Goal: Task Accomplishment & Management: Manage account settings

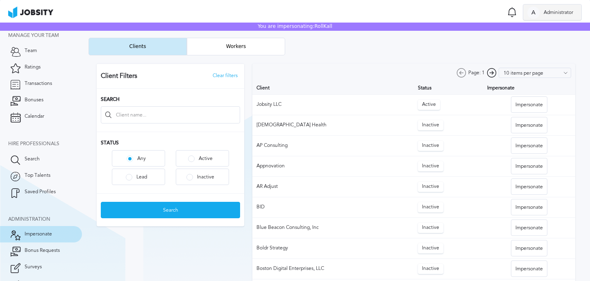
click at [559, 15] on span "Administrator" at bounding box center [559, 13] width 38 height 6
click at [549, 29] on li "Unimpersonate" at bounding box center [552, 28] width 59 height 16
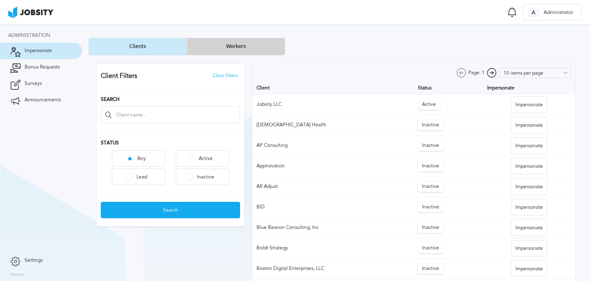
click at [229, 50] on button "Workers" at bounding box center [236, 47] width 98 height 18
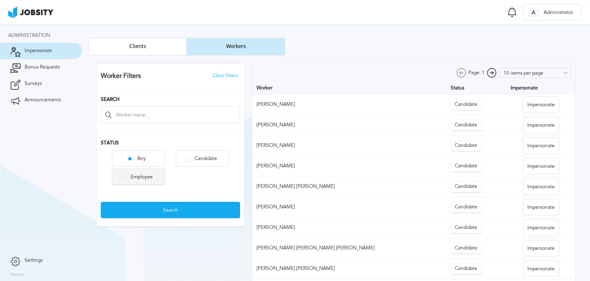
click at [143, 180] on div "Employee" at bounding box center [138, 177] width 52 height 16
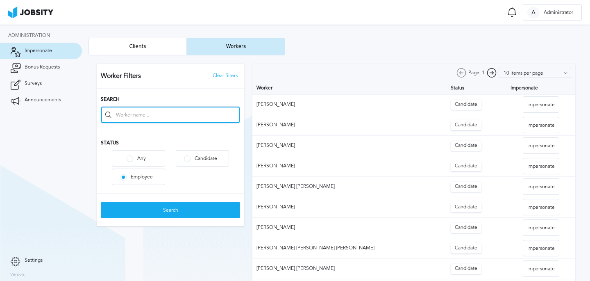
click at [151, 112] on input at bounding box center [170, 115] width 139 height 16
type input "bruno avila"
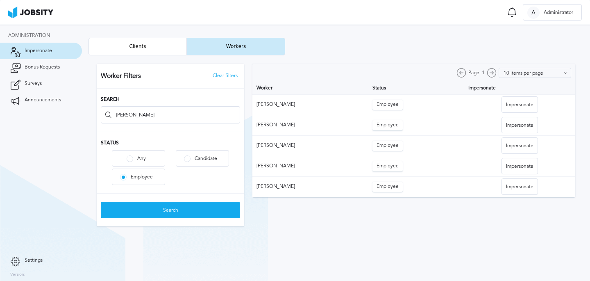
click at [449, 107] on div at bounding box center [336, 144] width 495 height 179
click at [518, 107] on div "Impersonate" at bounding box center [520, 105] width 36 height 16
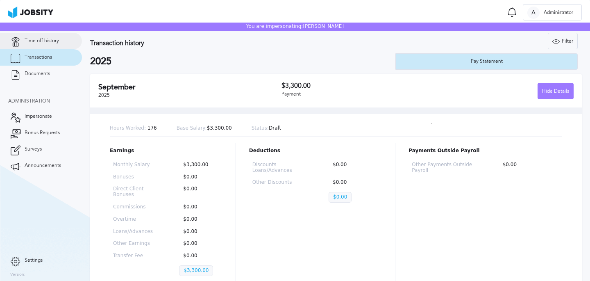
click at [37, 42] on span "Time off history" at bounding box center [42, 41] width 34 height 6
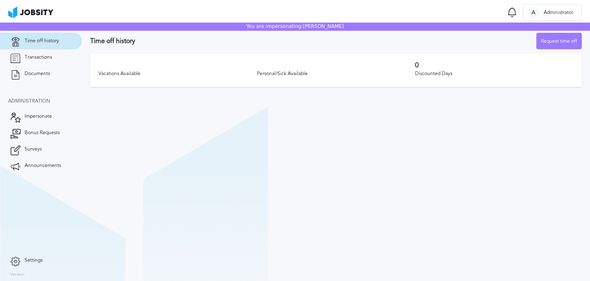
click at [332, 108] on section "Time off history Request time off Vacations Available Personal/Sick Available 0…" at bounding box center [336, 153] width 508 height 256
